Goal: Transaction & Acquisition: Purchase product/service

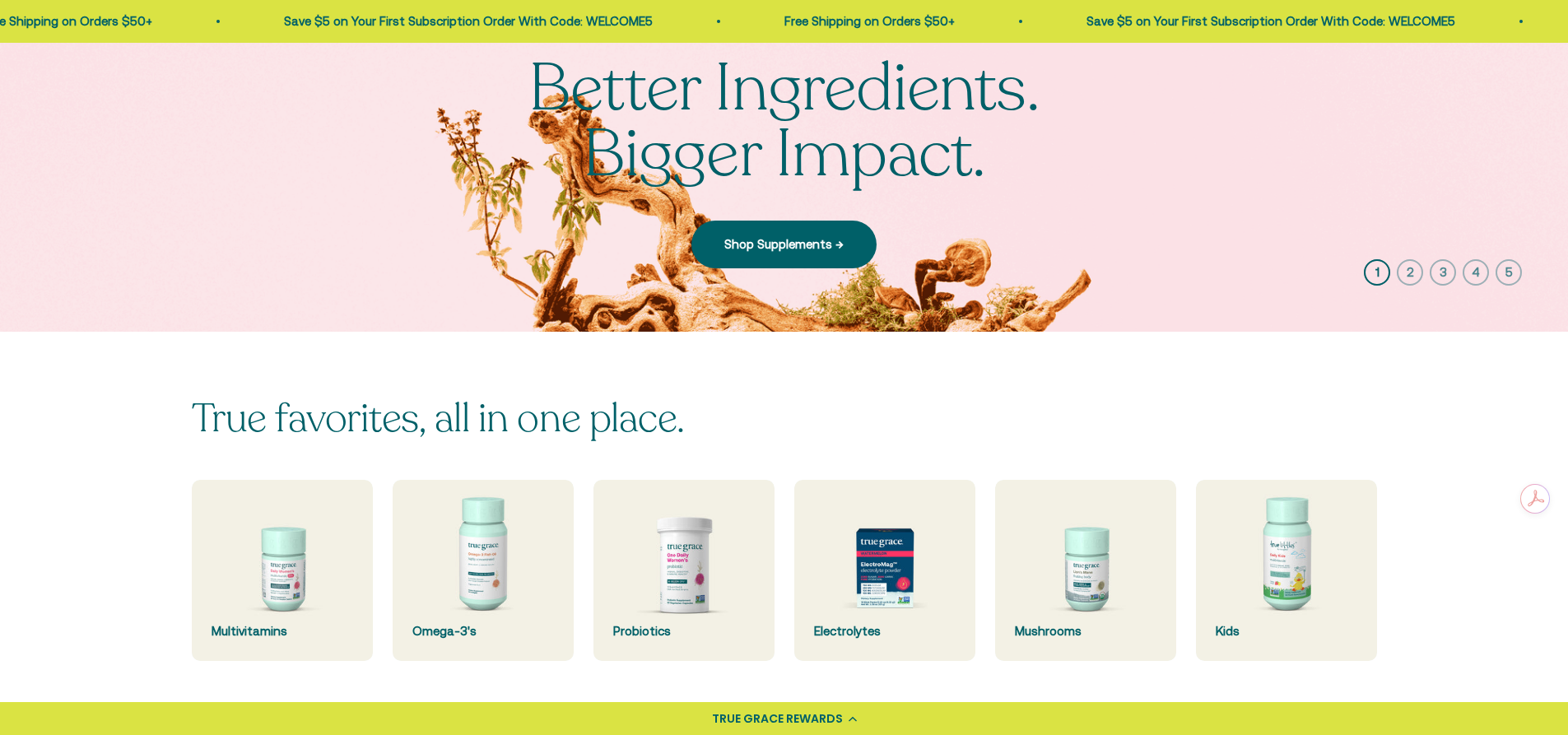
scroll to position [247, 0]
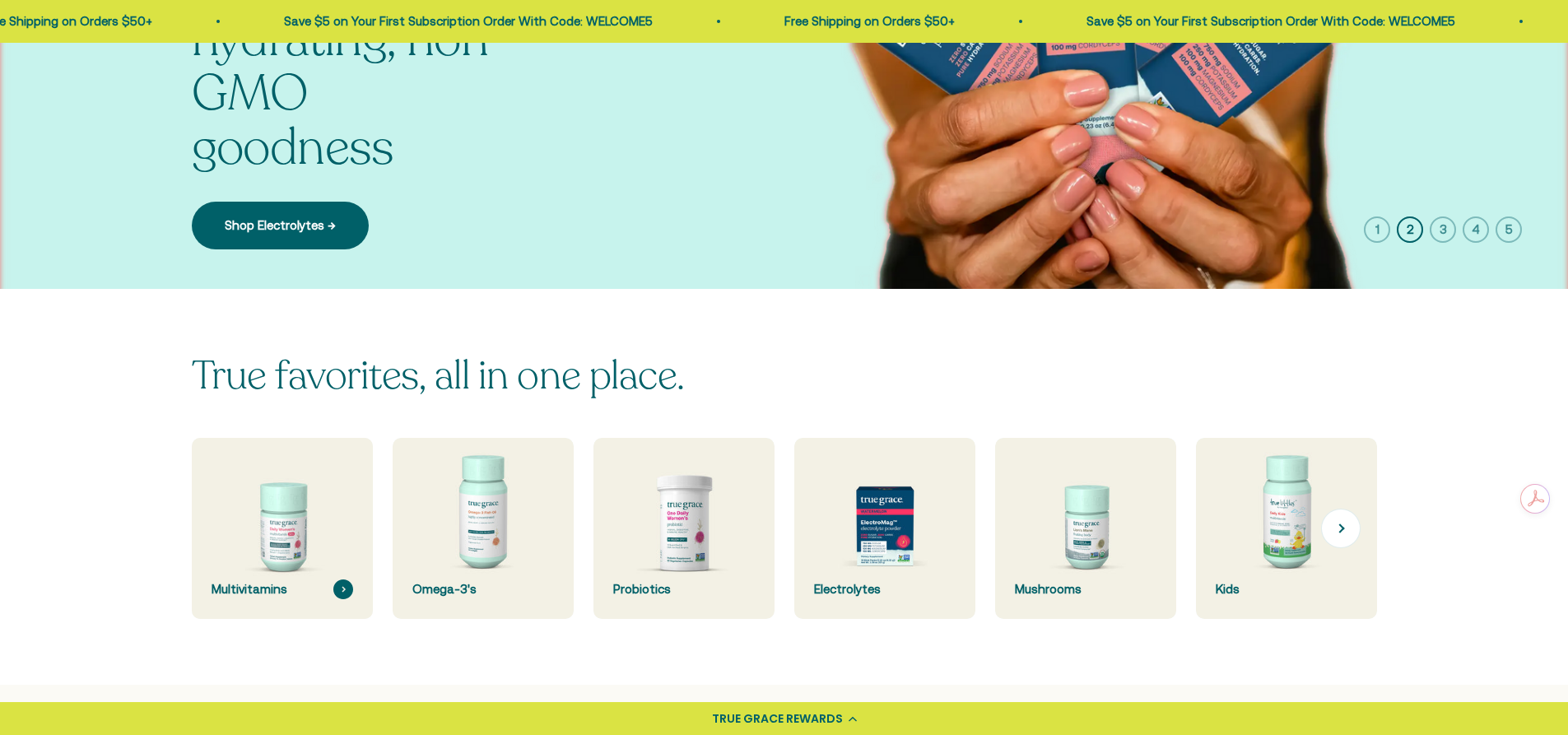
click at [320, 507] on img at bounding box center [282, 528] width 192 height 192
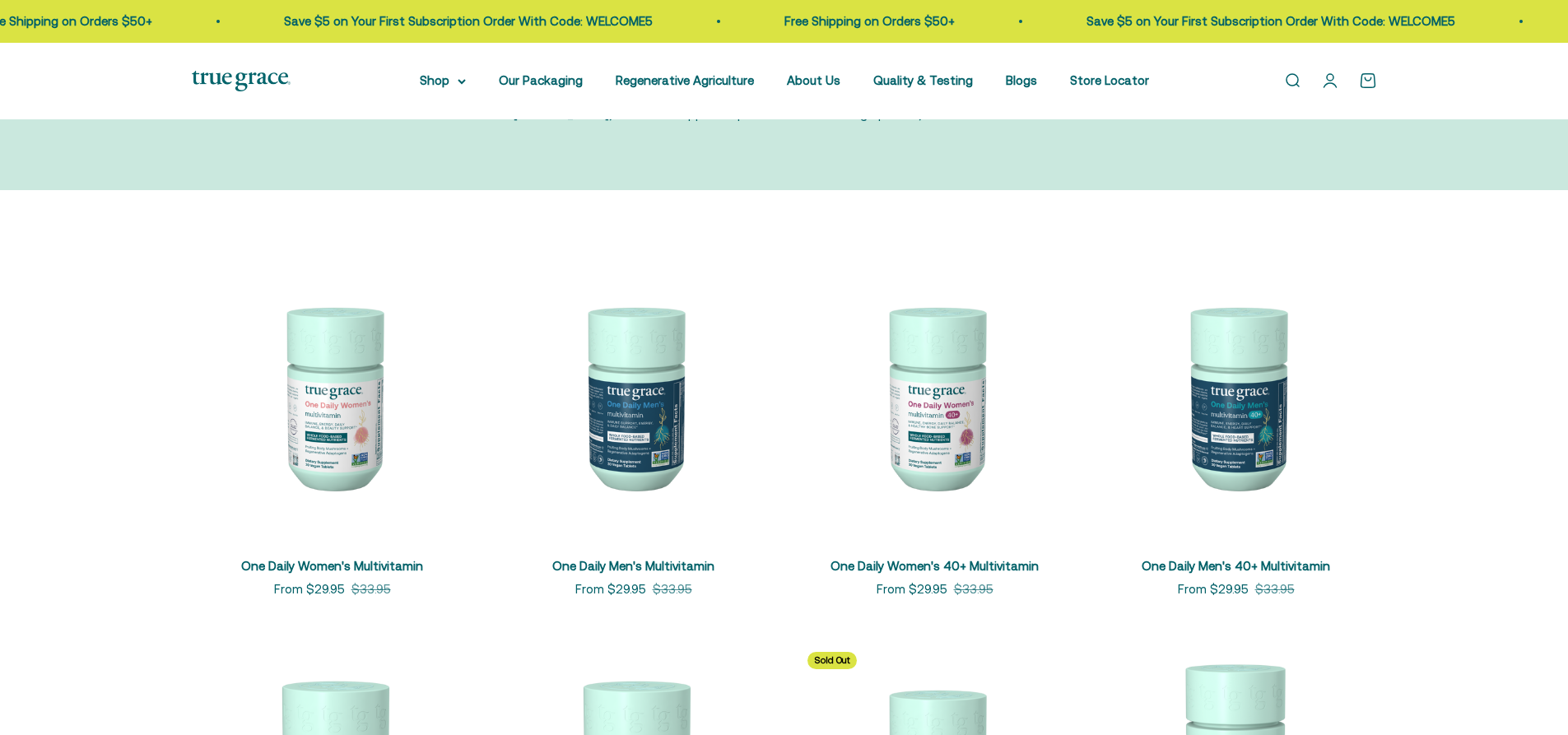
scroll to position [247, 0]
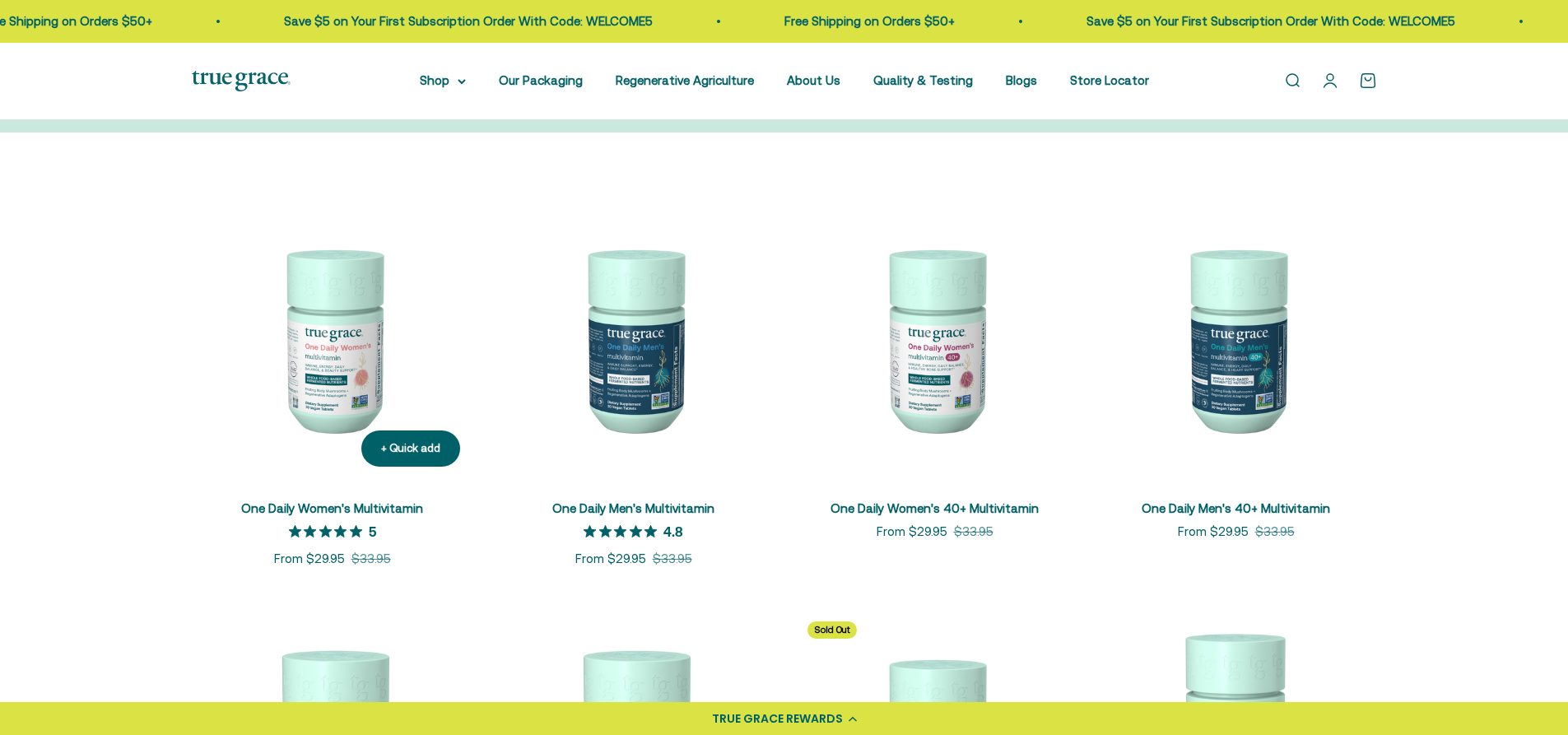
click at [339, 364] on img at bounding box center [333, 339] width 282 height 282
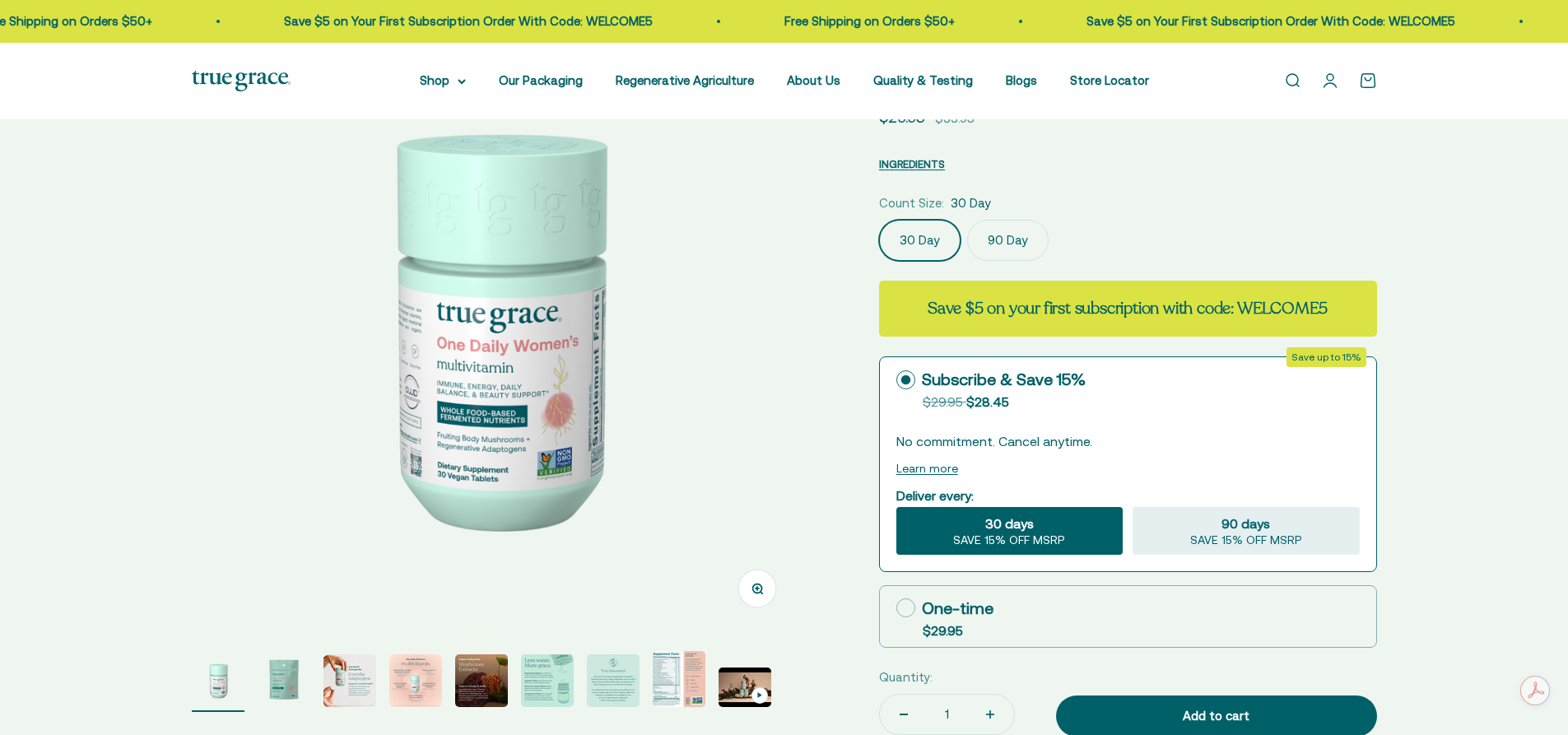
select select "3"
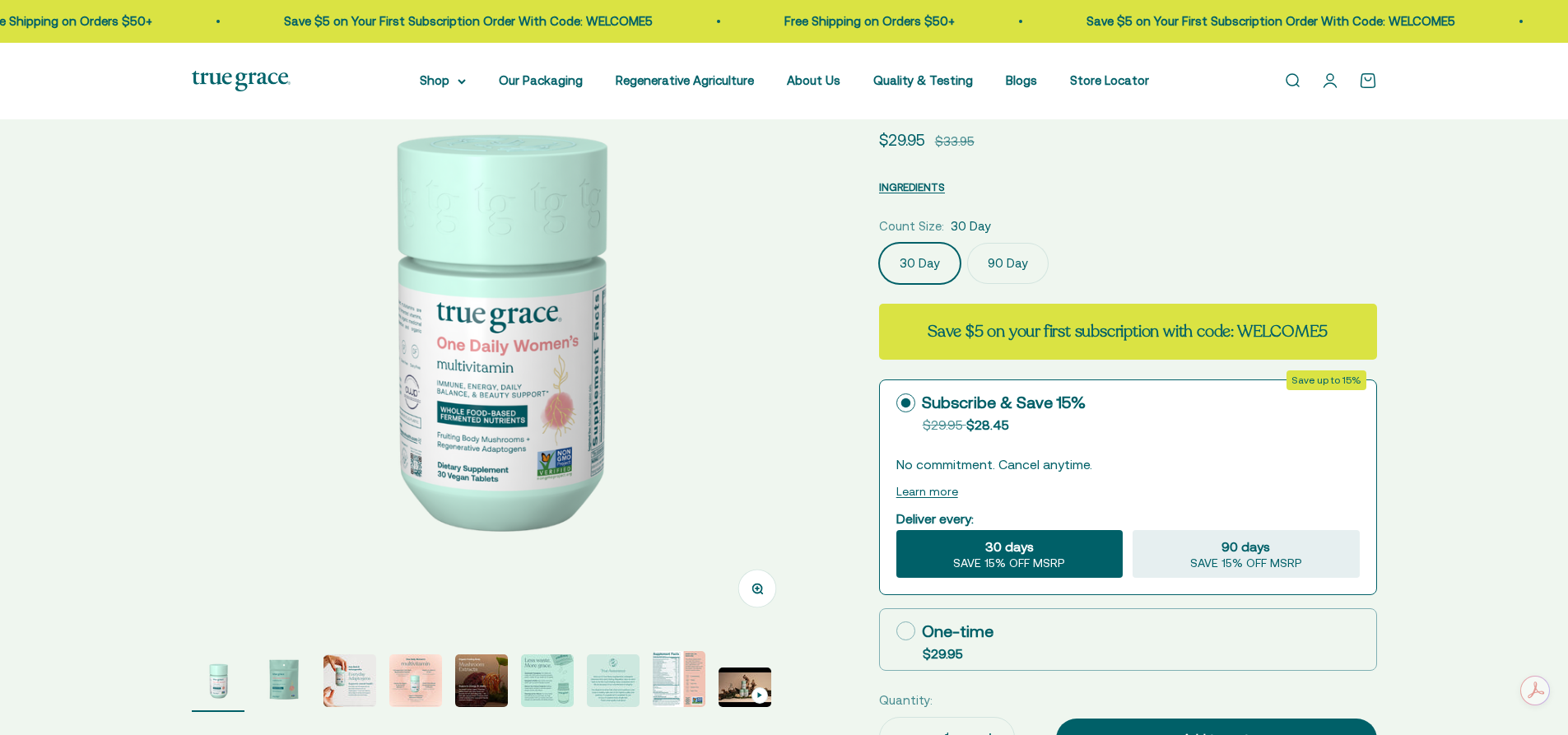
scroll to position [164, 0]
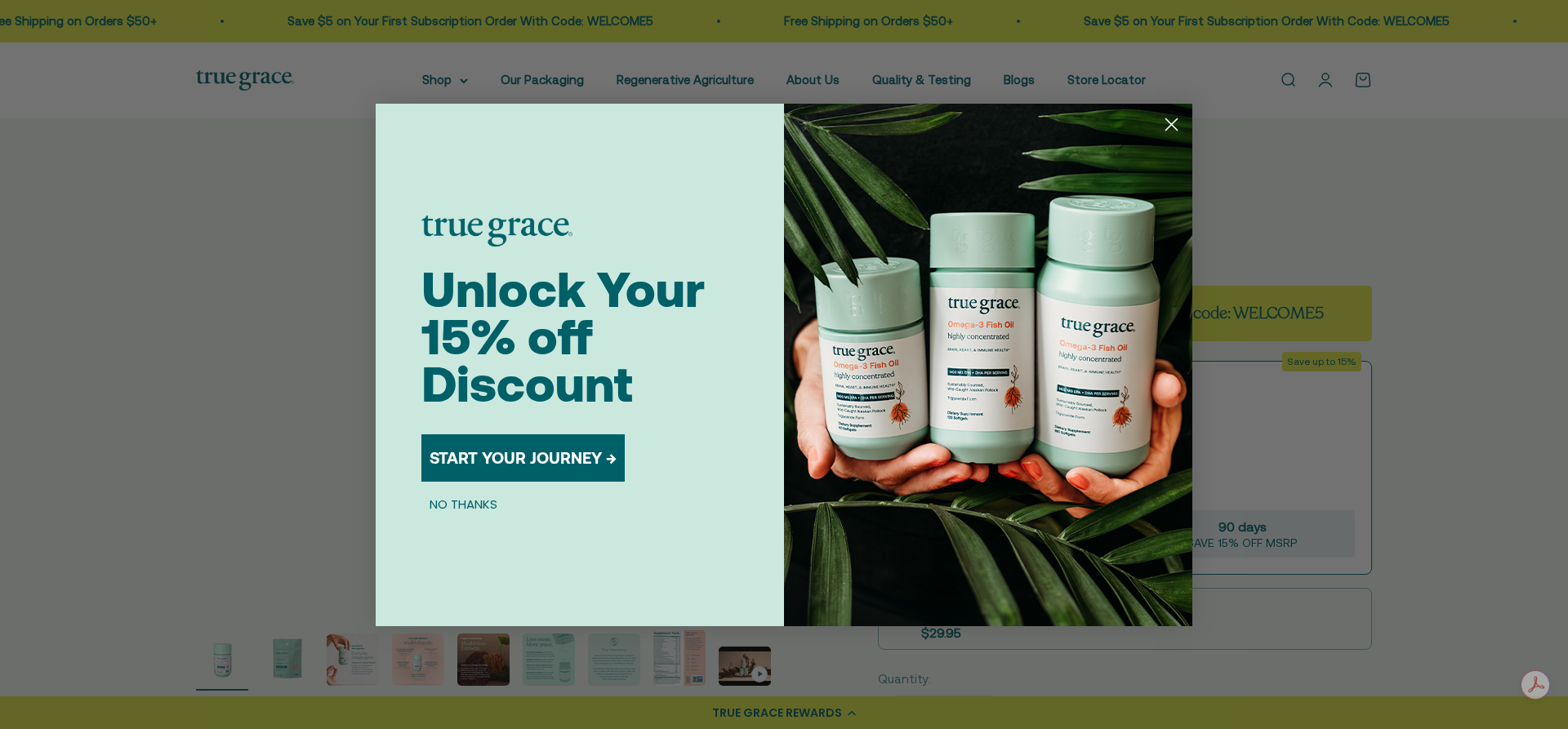
click at [1163, 127] on circle "Close dialog" at bounding box center [1171, 124] width 27 height 27
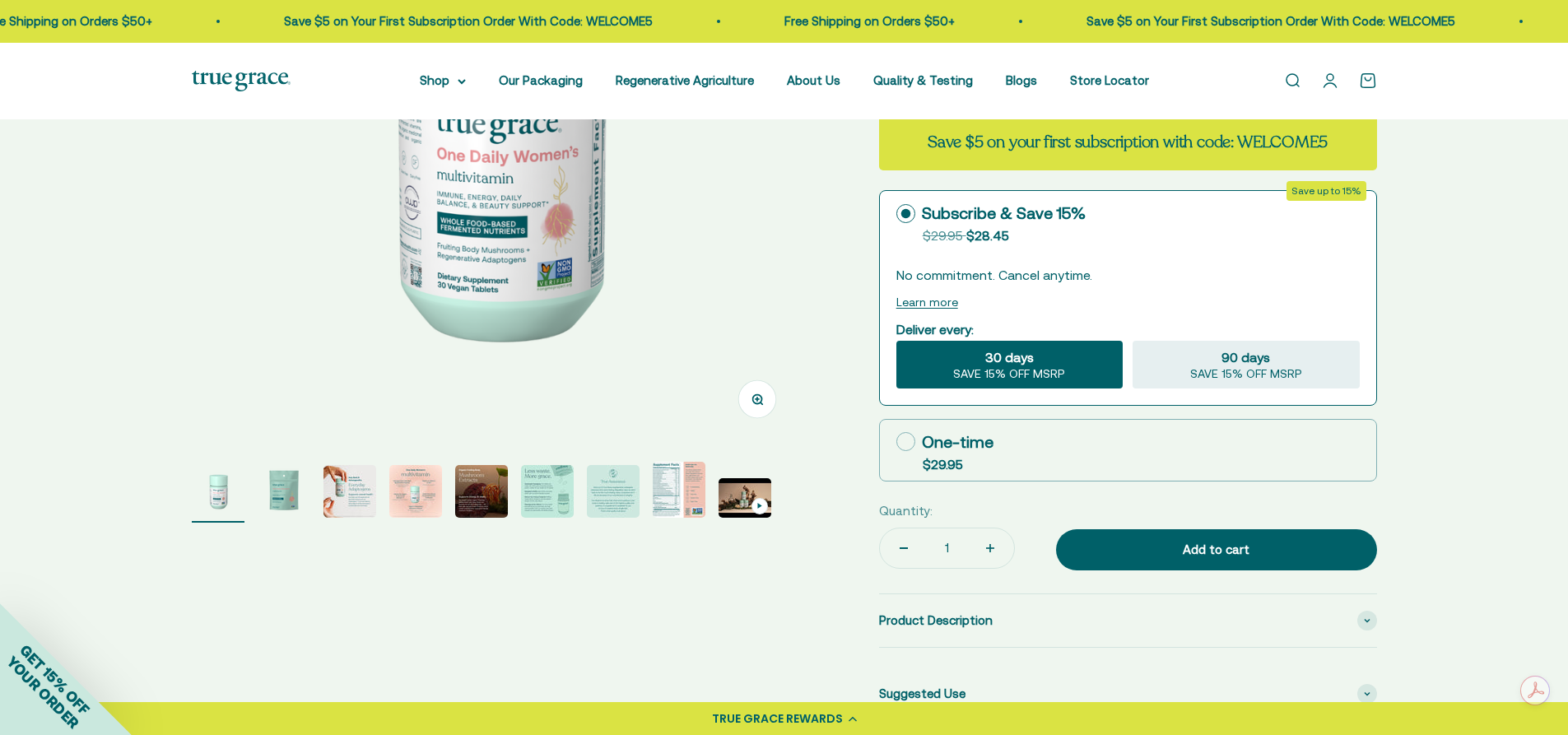
scroll to position [411, 0]
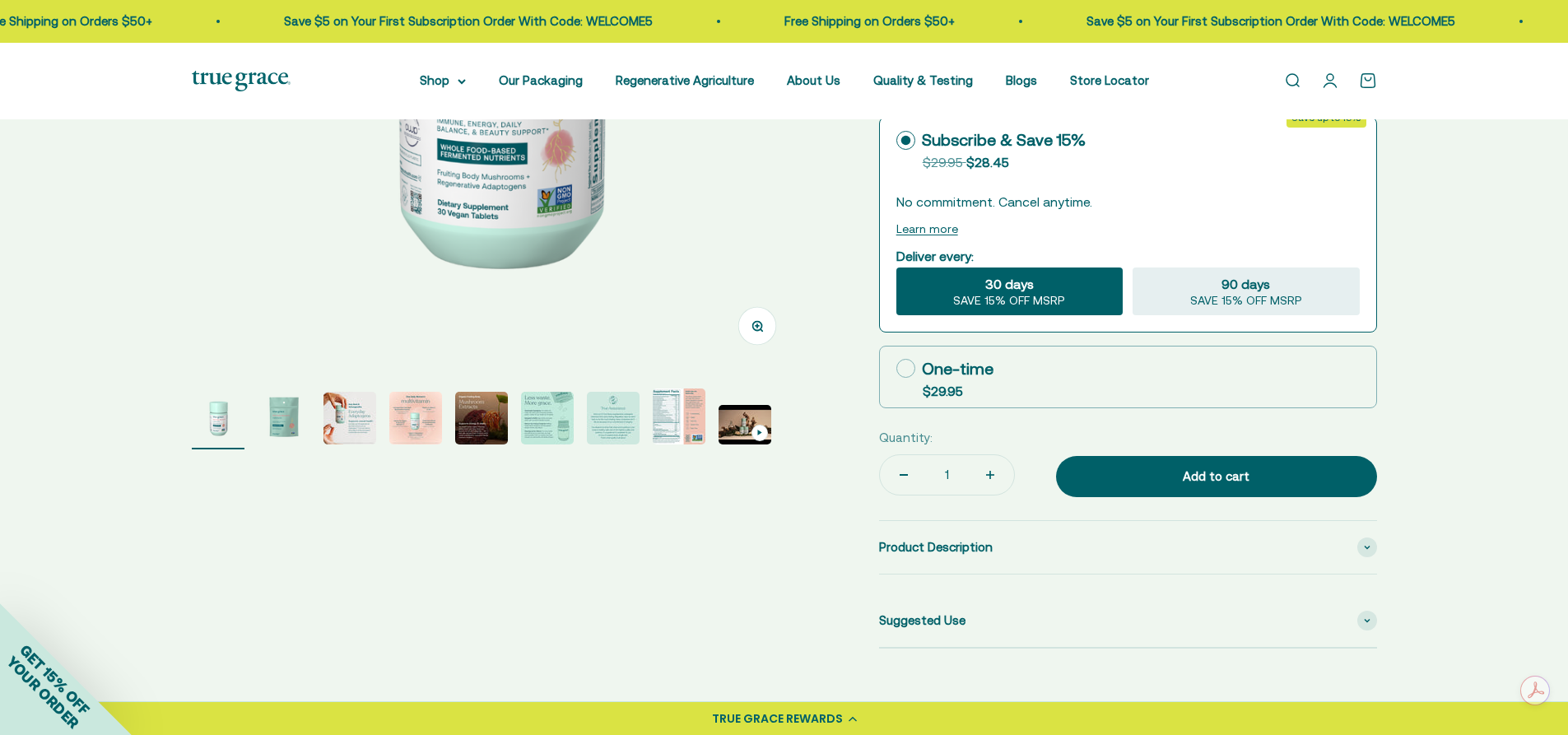
click at [224, 424] on img "Go to item 1" at bounding box center [218, 418] width 53 height 53
click at [282, 415] on img "Go to item 2" at bounding box center [283, 418] width 53 height 53
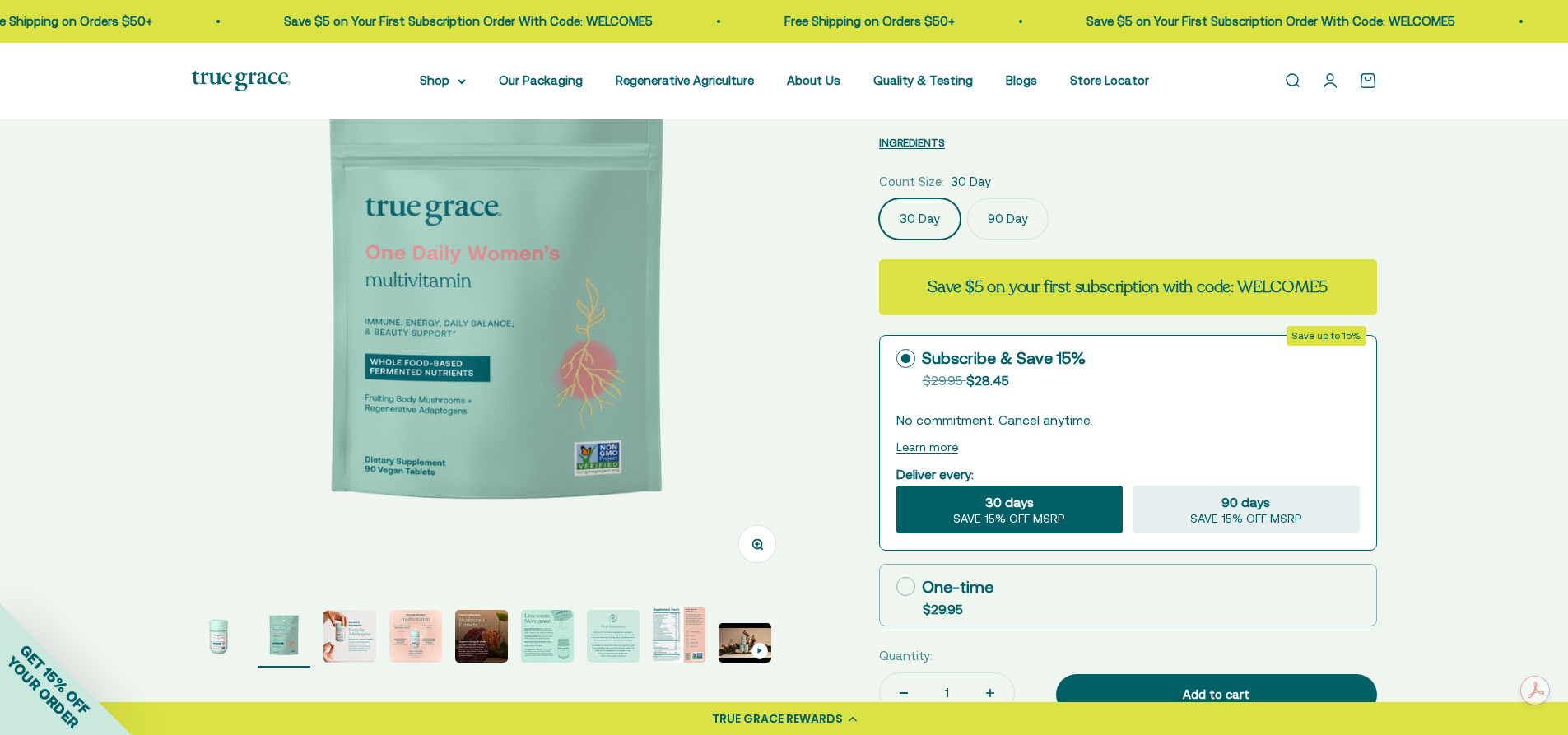
scroll to position [164, 0]
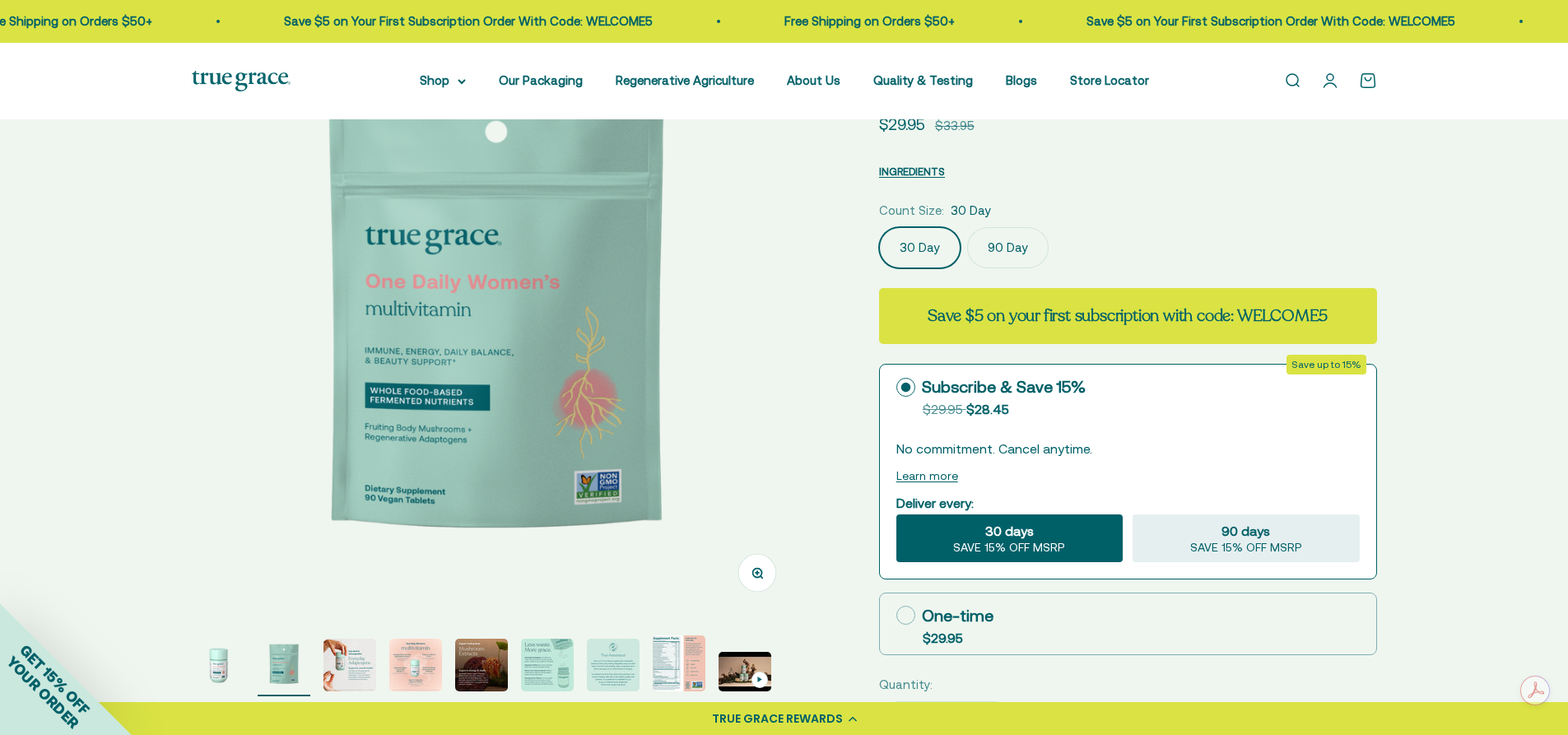
click at [349, 675] on img "Go to item 3" at bounding box center [349, 665] width 53 height 53
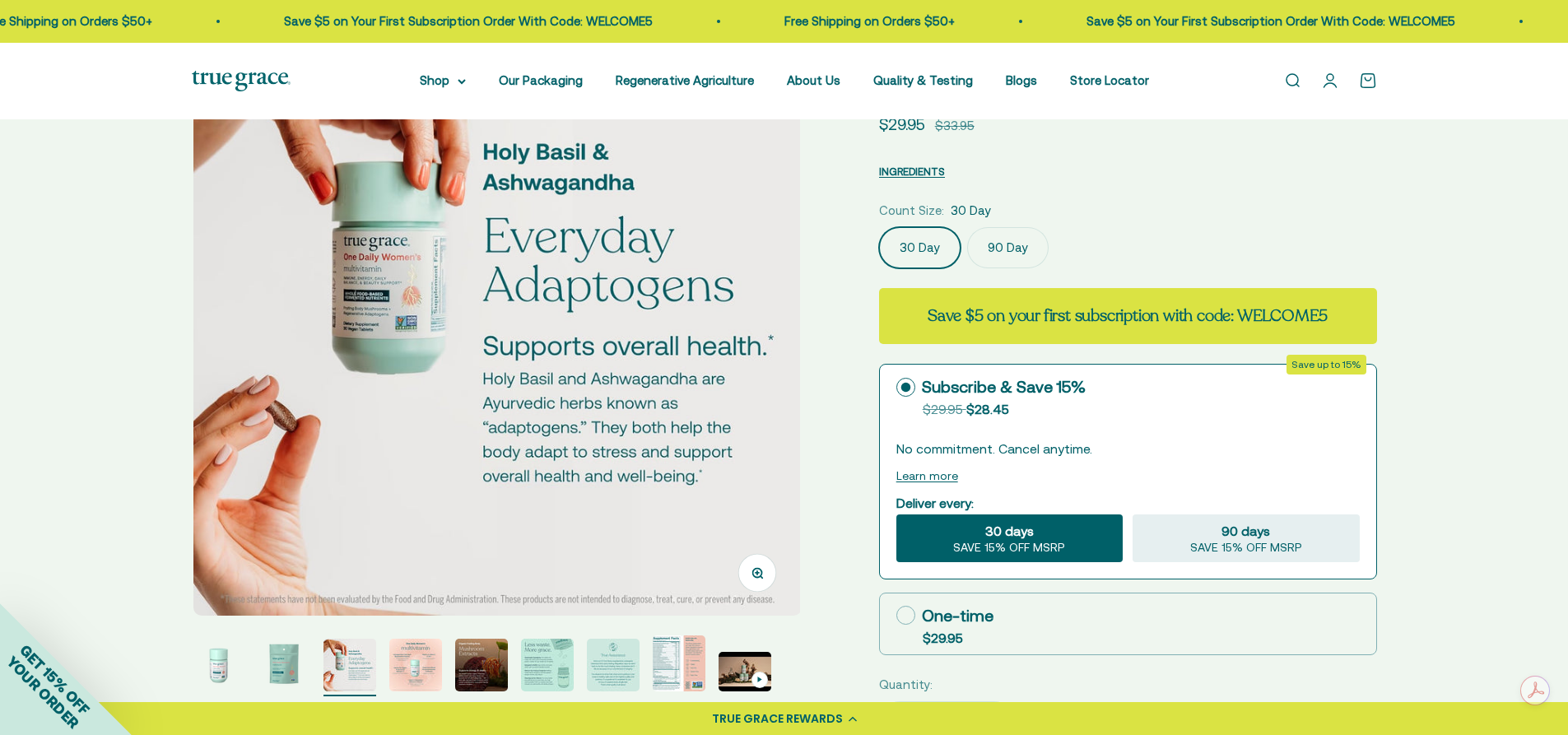
scroll to position [0, 1256]
click at [414, 671] on img "Go to item 4" at bounding box center [416, 665] width 53 height 53
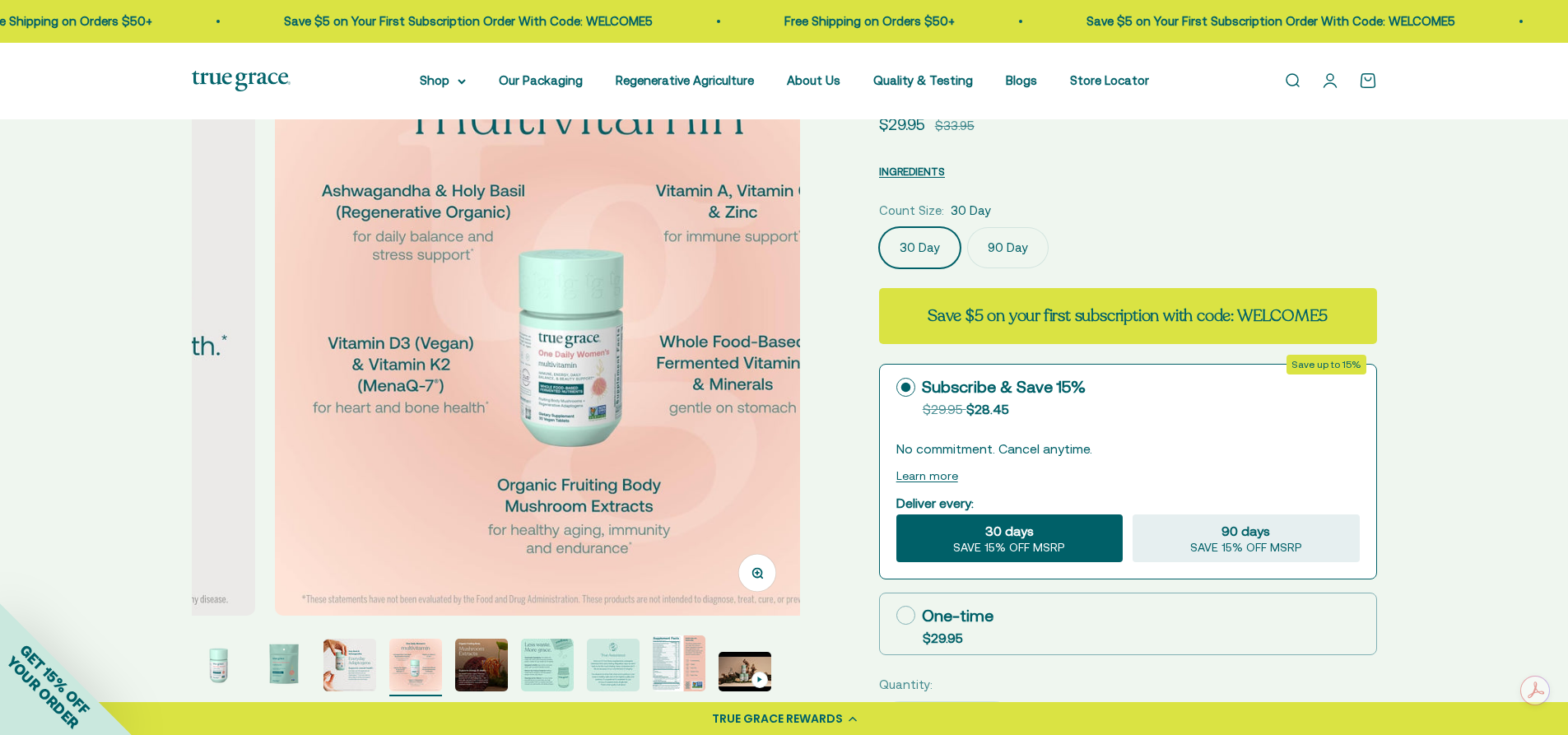
scroll to position [0, 1885]
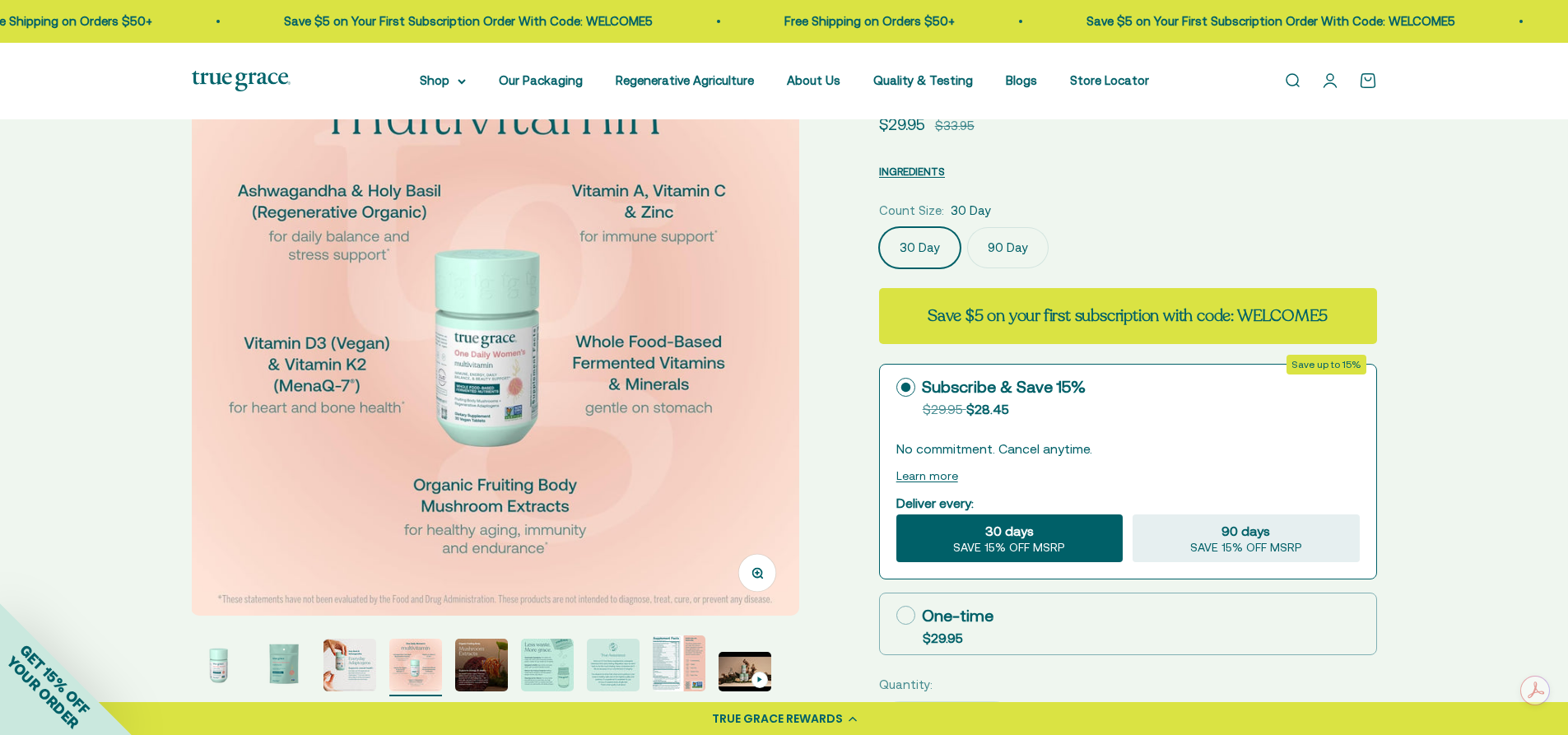
click at [494, 671] on img "Go to item 5" at bounding box center [481, 665] width 53 height 53
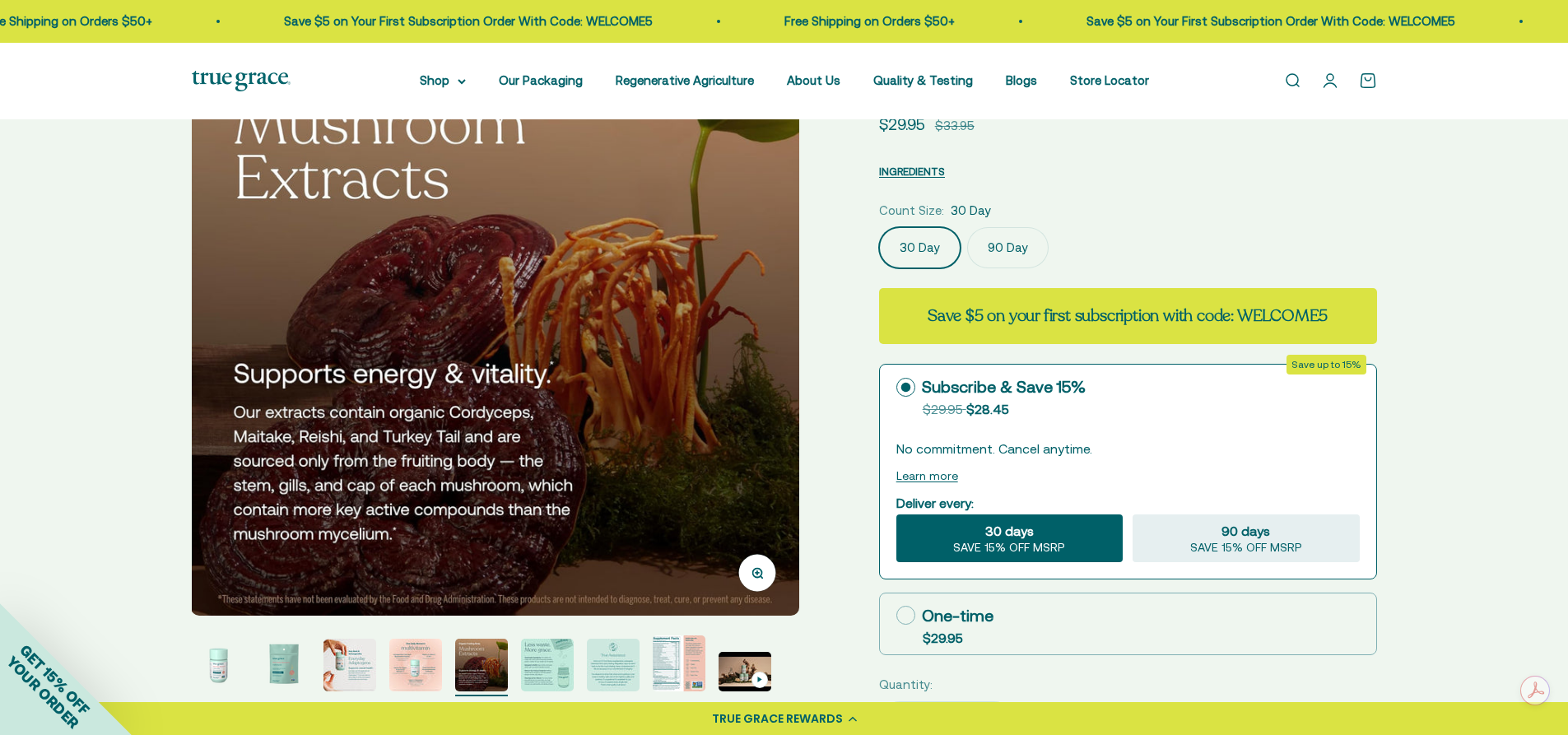
click at [560, 660] on img "Go to item 6" at bounding box center [547, 665] width 53 height 53
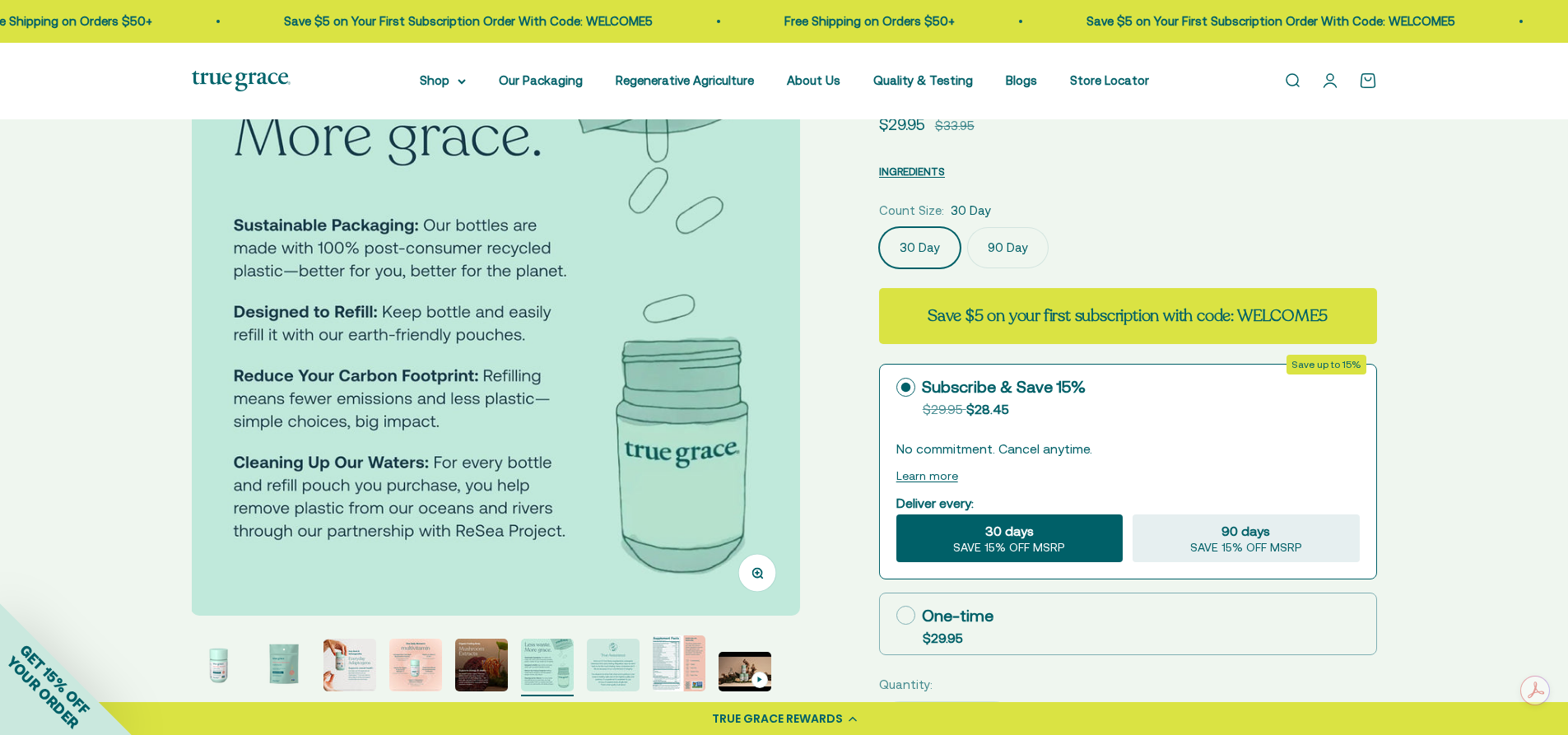
click at [634, 664] on img "Go to item 7" at bounding box center [613, 665] width 53 height 53
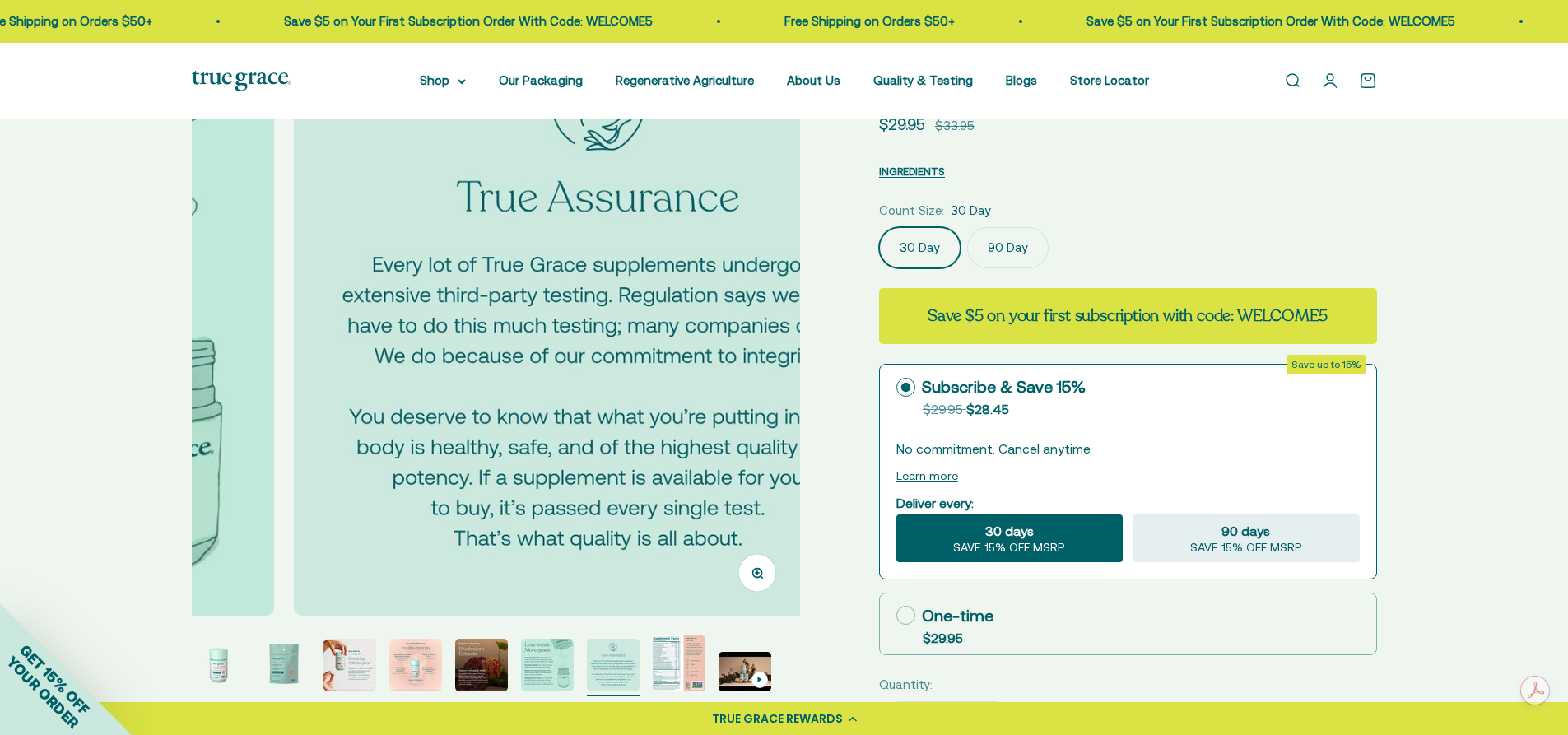
scroll to position [0, 3770]
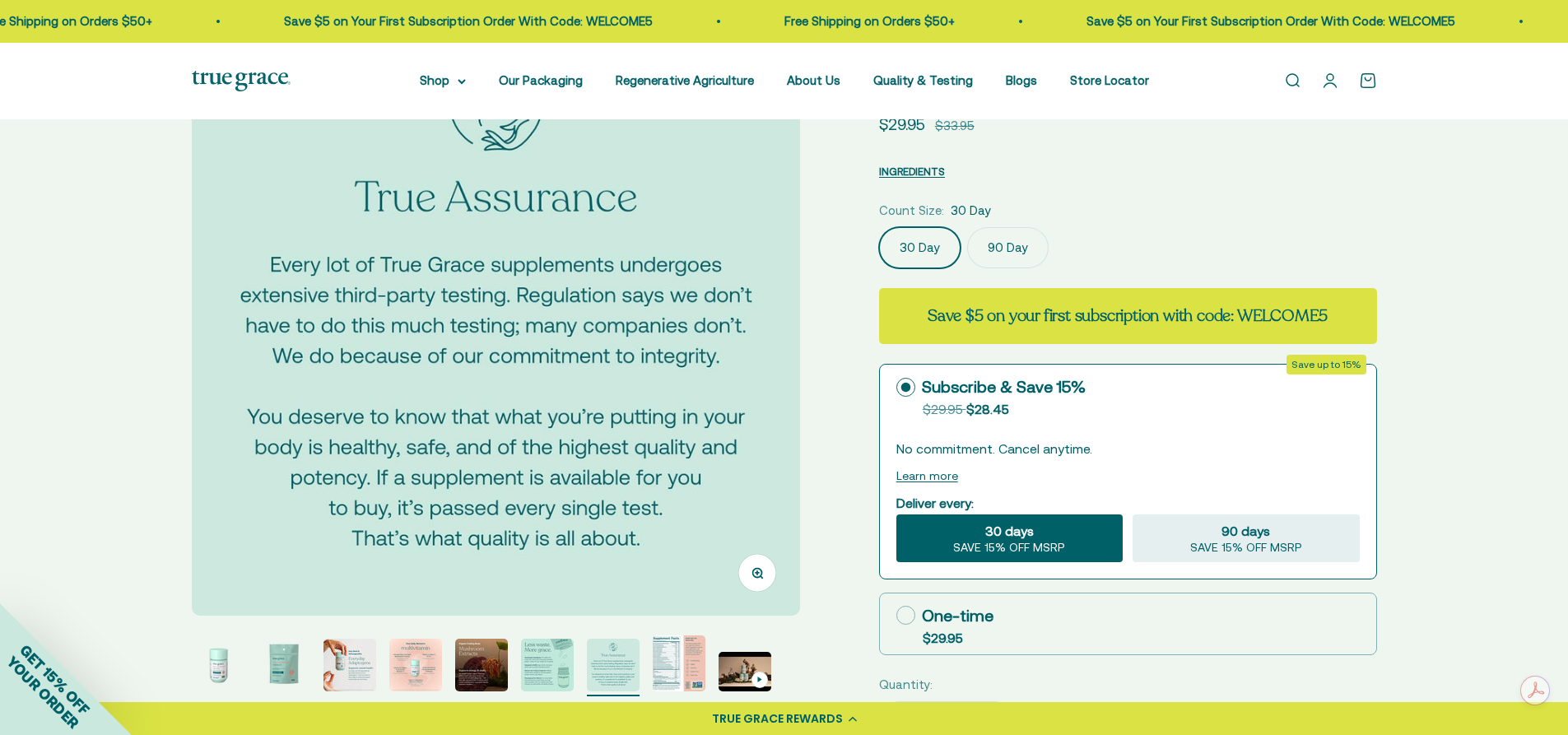
click at [684, 668] on img "Go to item 8" at bounding box center [679, 663] width 53 height 56
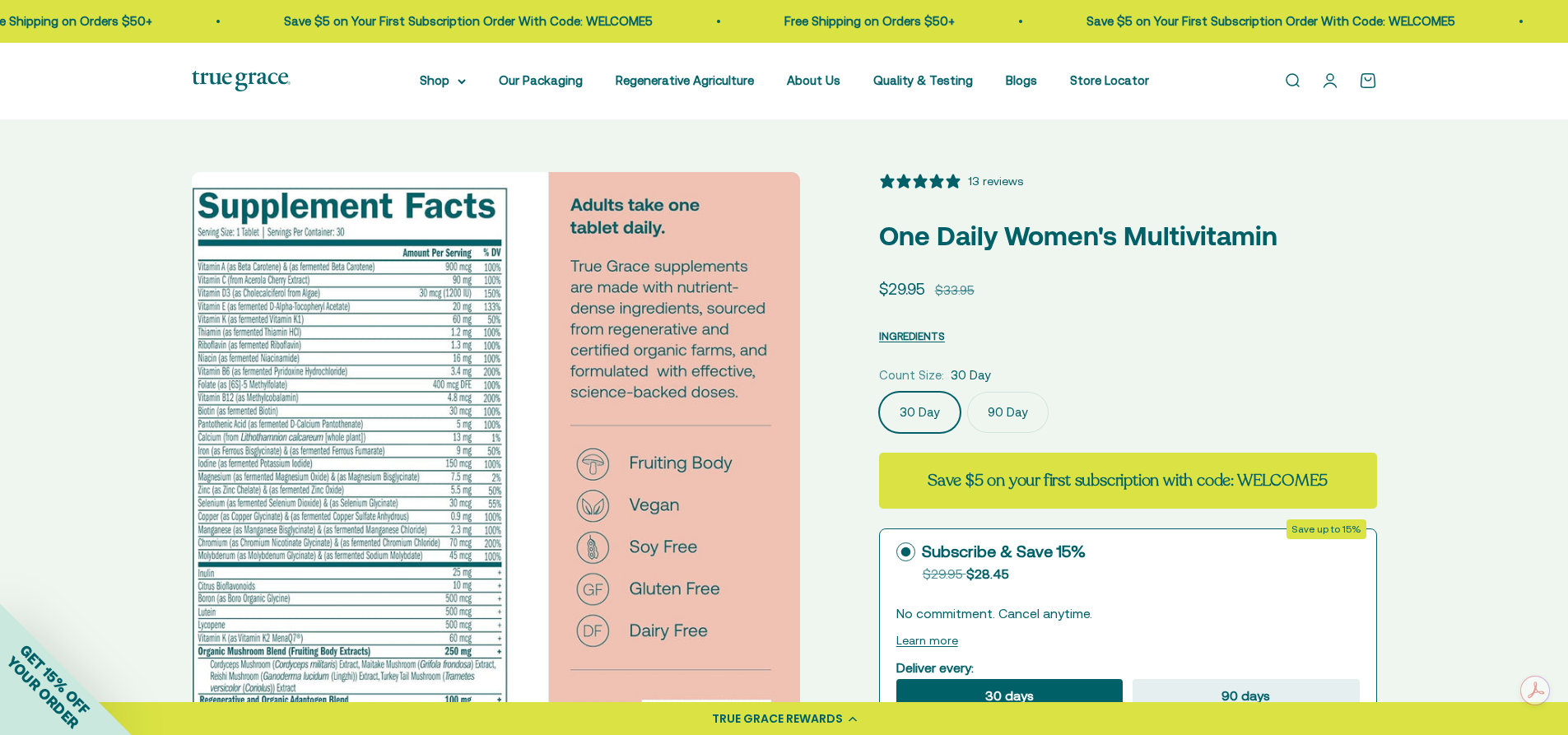
scroll to position [82, 0]
